Goal: Find contact information: Find specific fact

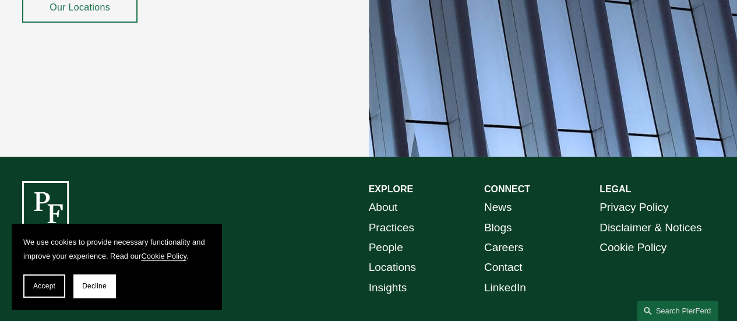
scroll to position [2059, 0]
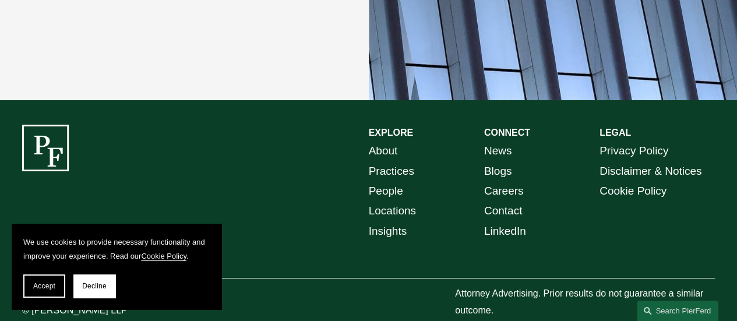
click at [514, 201] on link "Contact" at bounding box center [503, 211] width 38 height 20
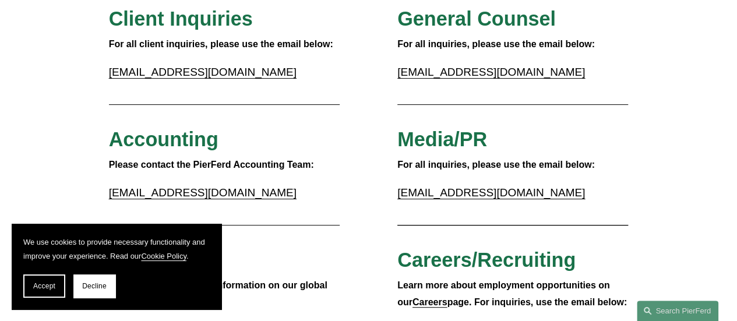
scroll to position [140, 0]
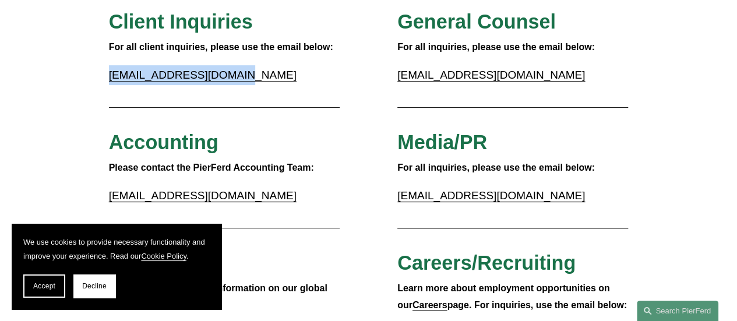
drag, startPoint x: 227, startPoint y: 77, endPoint x: 103, endPoint y: 79, distance: 124.7
copy link "inquiries@pierferd.com"
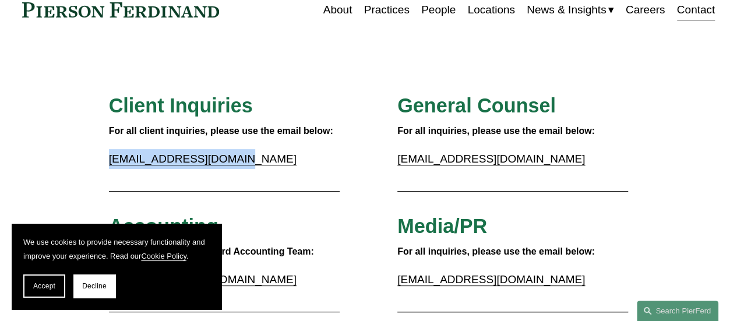
scroll to position [0, 0]
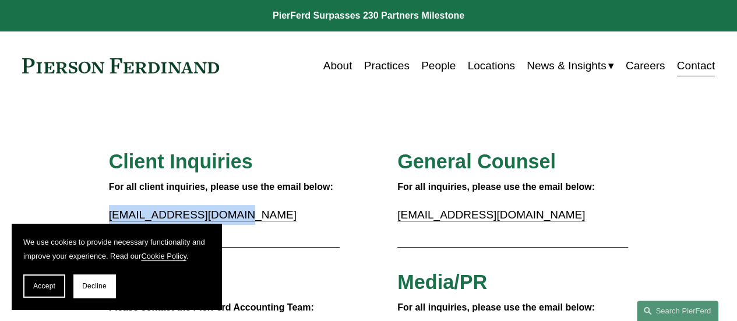
click at [696, 74] on link "Contact" at bounding box center [696, 66] width 38 height 22
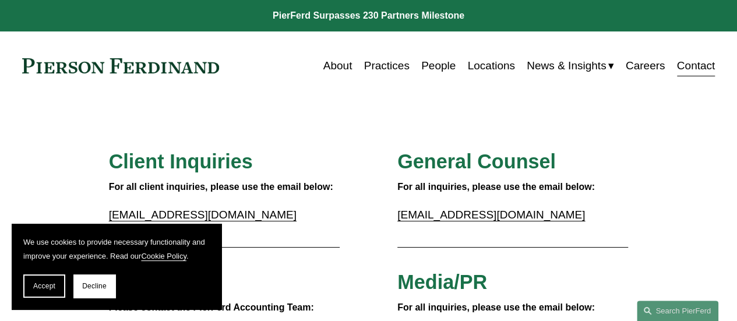
click at [496, 65] on link "Locations" at bounding box center [490, 66] width 47 height 22
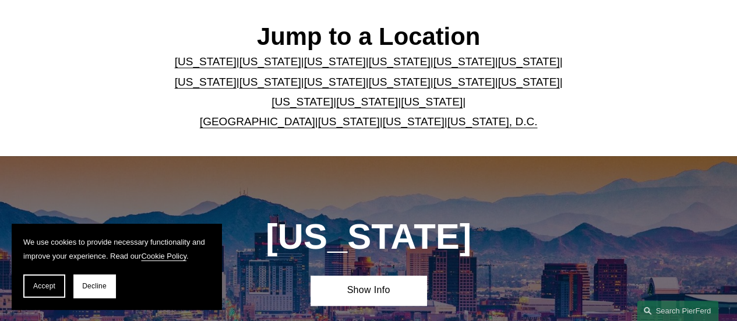
scroll to position [302, 0]
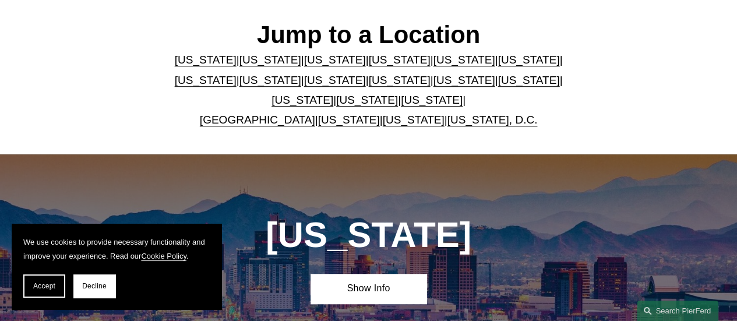
click at [239, 84] on link "Massachusetts" at bounding box center [270, 80] width 62 height 12
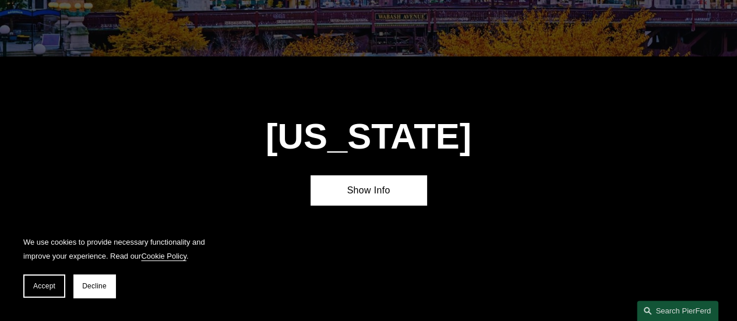
scroll to position [1937, 0]
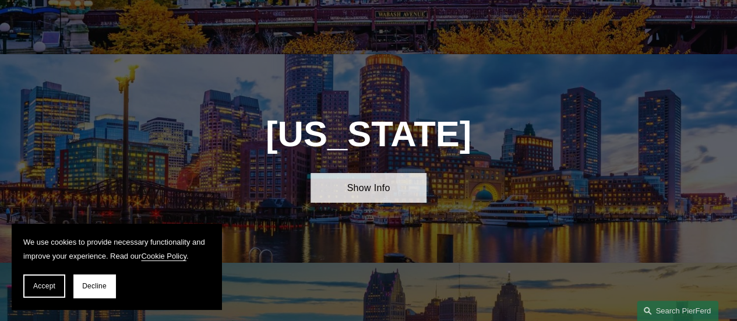
click at [371, 173] on link "Show Info" at bounding box center [368, 188] width 115 height 30
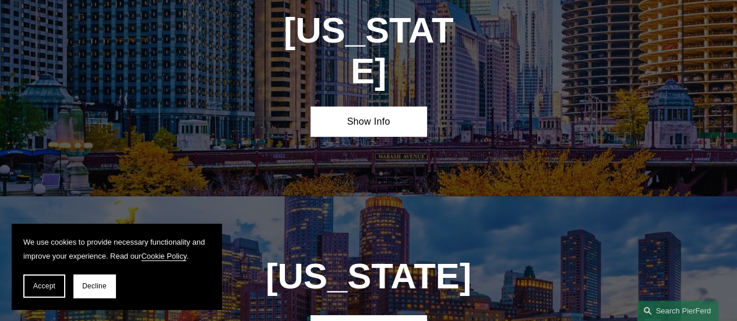
scroll to position [1794, 0]
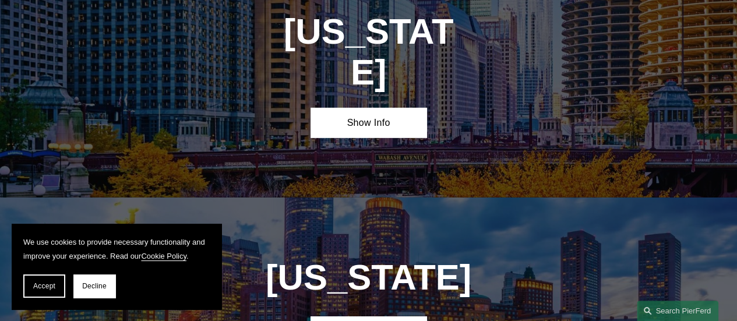
drag, startPoint x: 298, startPoint y: 95, endPoint x: 207, endPoint y: 114, distance: 92.9
click at [207, 114] on div "Illinois Show Info" at bounding box center [368, 75] width 737 height 246
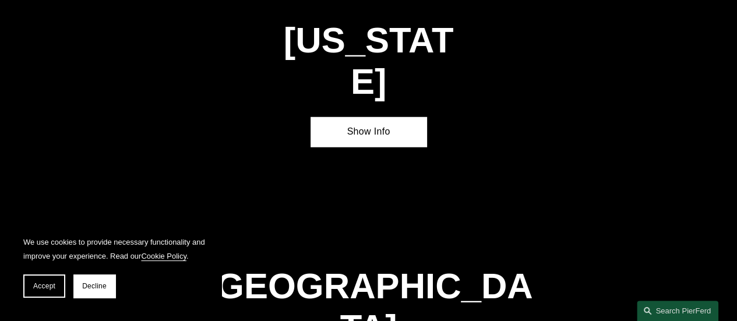
scroll to position [3679, 0]
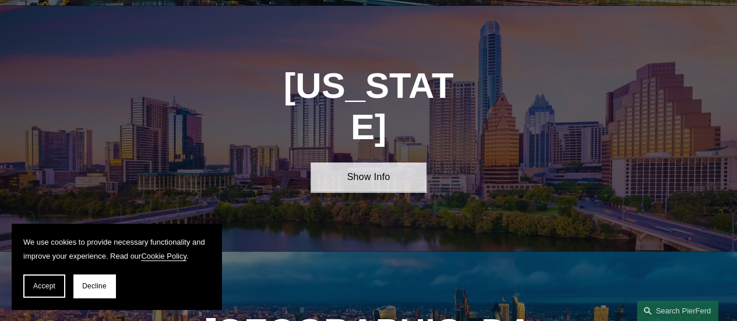
click at [348, 163] on link "Show Info" at bounding box center [368, 178] width 115 height 30
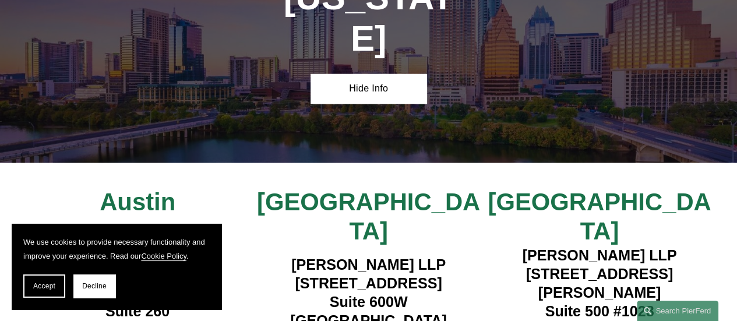
scroll to position [3768, 0]
drag, startPoint x: 274, startPoint y: 105, endPoint x: 459, endPoint y: 107, distance: 185.3
click at [459, 256] on h4 "Pierson Ferdinand LLP 1341 W. Mockingbird Lane Suite 600W Dallas, TX 75247" at bounding box center [368, 293] width 231 height 74
copy h4 "1341 W. Mockingbird Lane"
drag, startPoint x: 325, startPoint y: 130, endPoint x: 407, endPoint y: 129, distance: 82.2
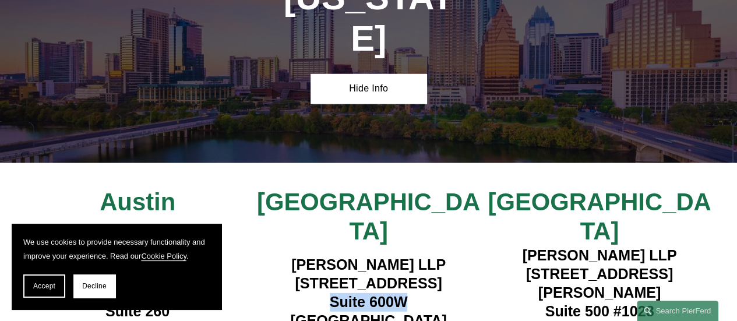
click at [407, 256] on h4 "Pierson Ferdinand LLP 1341 W. Mockingbird Lane Suite 600W Dallas, TX 75247" at bounding box center [368, 293] width 231 height 74
copy h4 "Suite 600W"
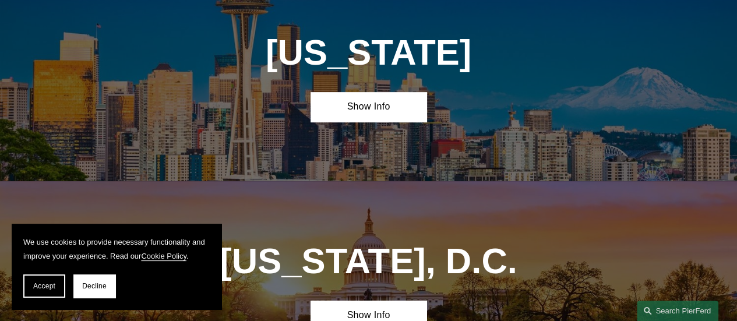
scroll to position [4747, 0]
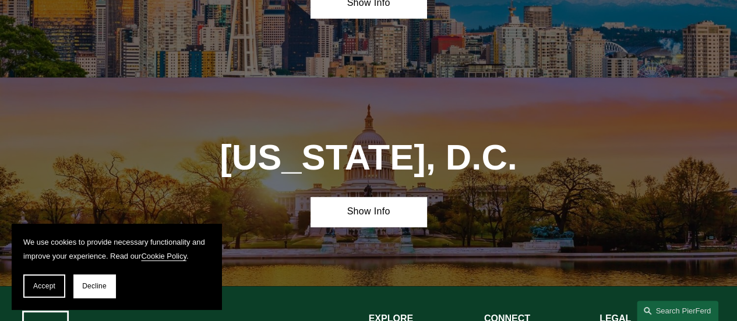
click at [90, 286] on span "Decline" at bounding box center [94, 286] width 24 height 8
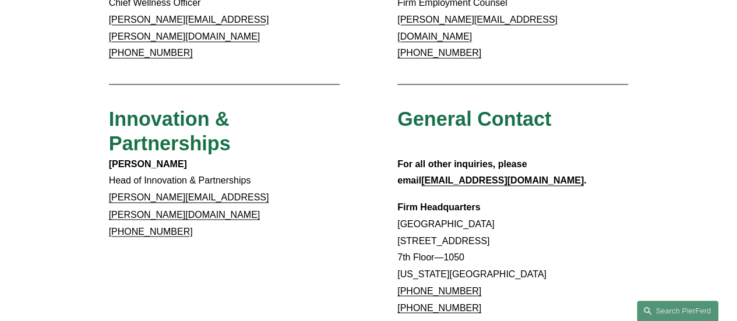
scroll to position [898, 0]
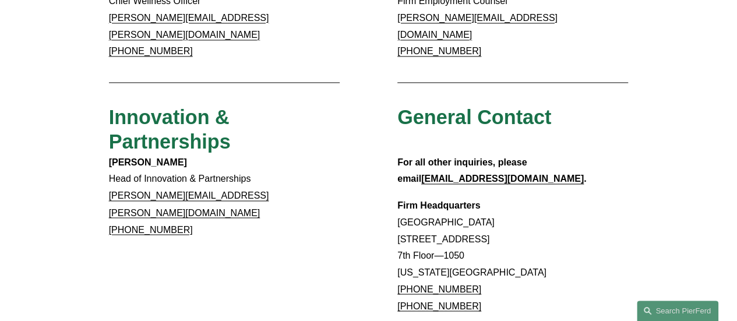
drag, startPoint x: 469, startPoint y: 246, endPoint x: 396, endPoint y: 247, distance: 72.3
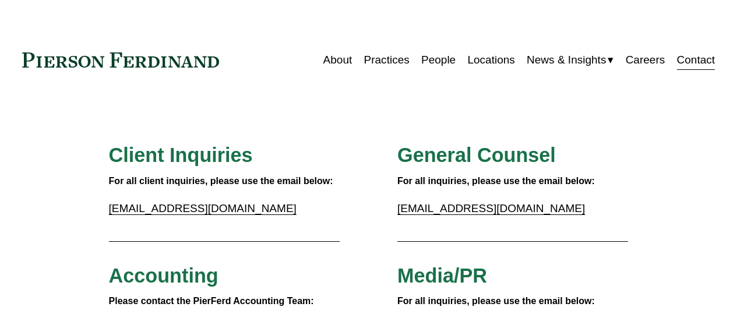
scroll to position [898, 0]
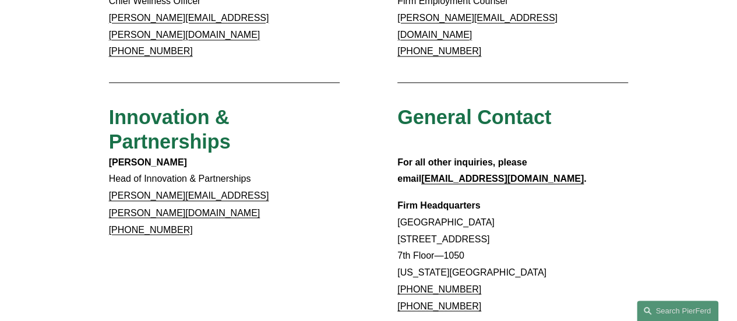
drag, startPoint x: 476, startPoint y: 245, endPoint x: 394, endPoint y: 245, distance: 82.2
copy link "+1.917.914.2279"
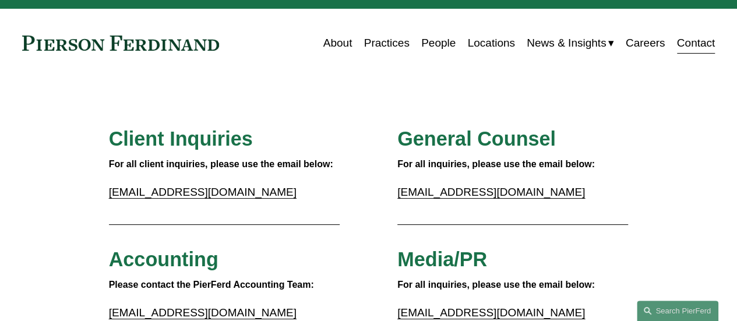
scroll to position [2, 0]
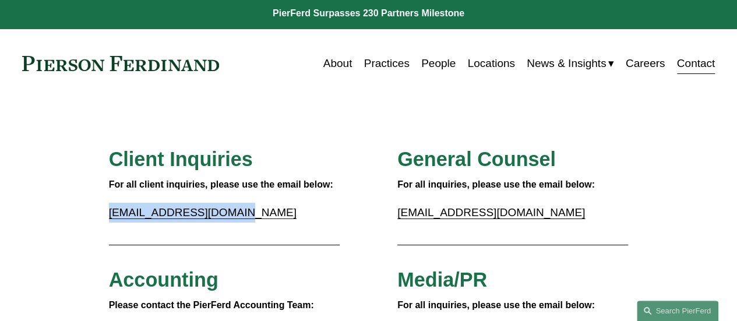
drag, startPoint x: 229, startPoint y: 213, endPoint x: 104, endPoint y: 220, distance: 124.9
copy link "inquiries@pierferd.com"
click at [476, 62] on link "Locations" at bounding box center [490, 63] width 47 height 22
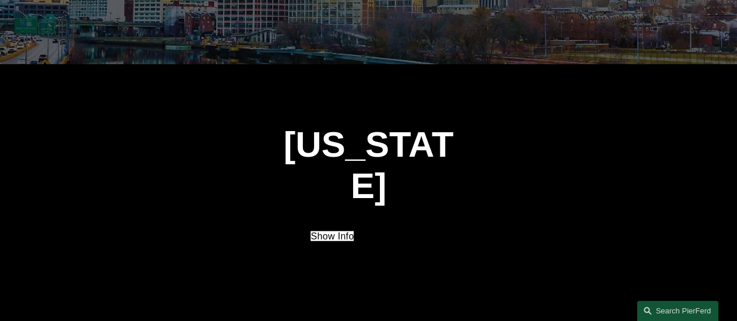
scroll to position [3430, 0]
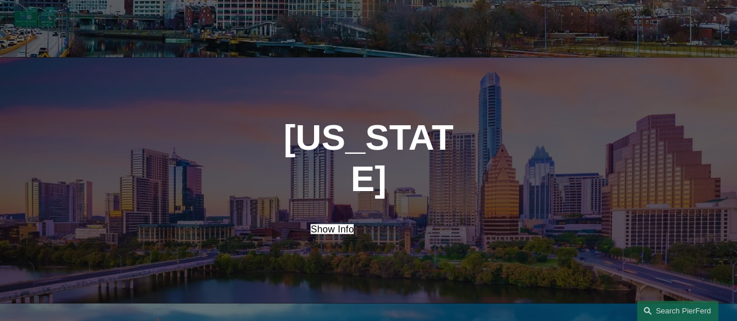
click at [354, 224] on link "Show Info" at bounding box center [332, 229] width 43 height 10
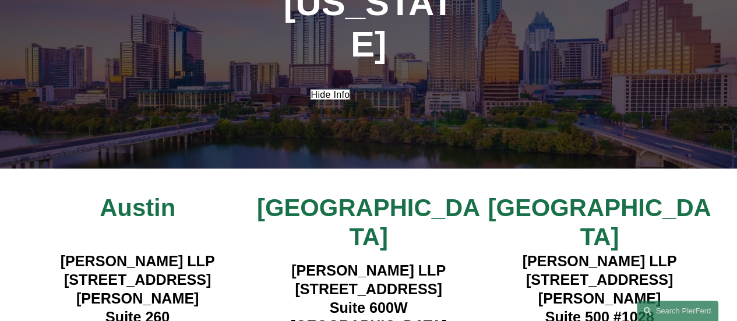
scroll to position [3570, 0]
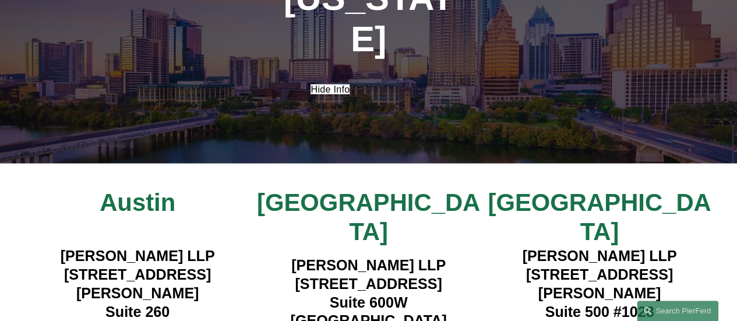
drag, startPoint x: 277, startPoint y: 136, endPoint x: 472, endPoint y: 130, distance: 194.7
click at [472, 256] on h4 "[PERSON_NAME] LLP [STREET_ADDRESS]" at bounding box center [368, 293] width 231 height 74
copy h4 "[STREET_ADDRESS]"
drag, startPoint x: 407, startPoint y: 159, endPoint x: 326, endPoint y: 161, distance: 81.0
click at [326, 256] on h4 "[PERSON_NAME] LLP [STREET_ADDRESS]" at bounding box center [368, 293] width 231 height 74
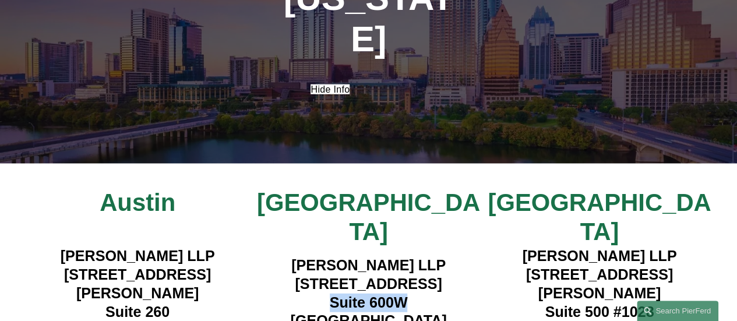
copy h4 "Suite 600W"
drag, startPoint x: 427, startPoint y: 176, endPoint x: 387, endPoint y: 177, distance: 40.2
click at [387, 256] on h4 "Pierson Ferdinand LLP 1341 W. Mockingbird Lane Suite 600W Dallas, TX 75247" at bounding box center [368, 293] width 231 height 74
copy h4 "75247"
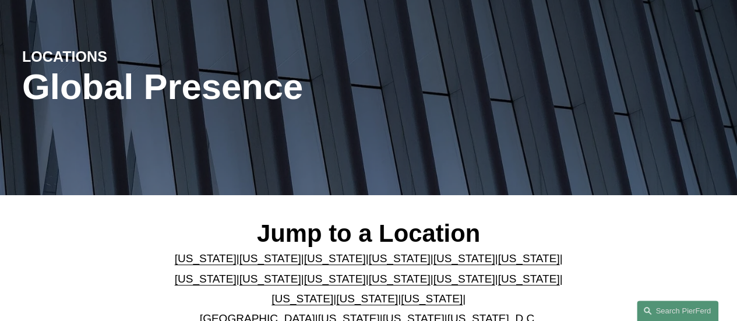
scroll to position [0, 0]
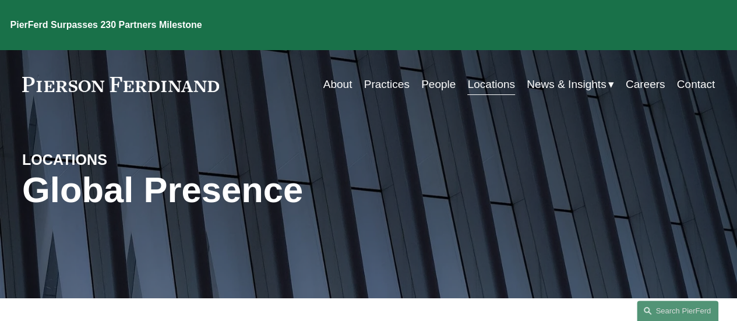
click at [160, 77] on link at bounding box center [120, 84] width 197 height 15
